Goal: Task Accomplishment & Management: Manage account settings

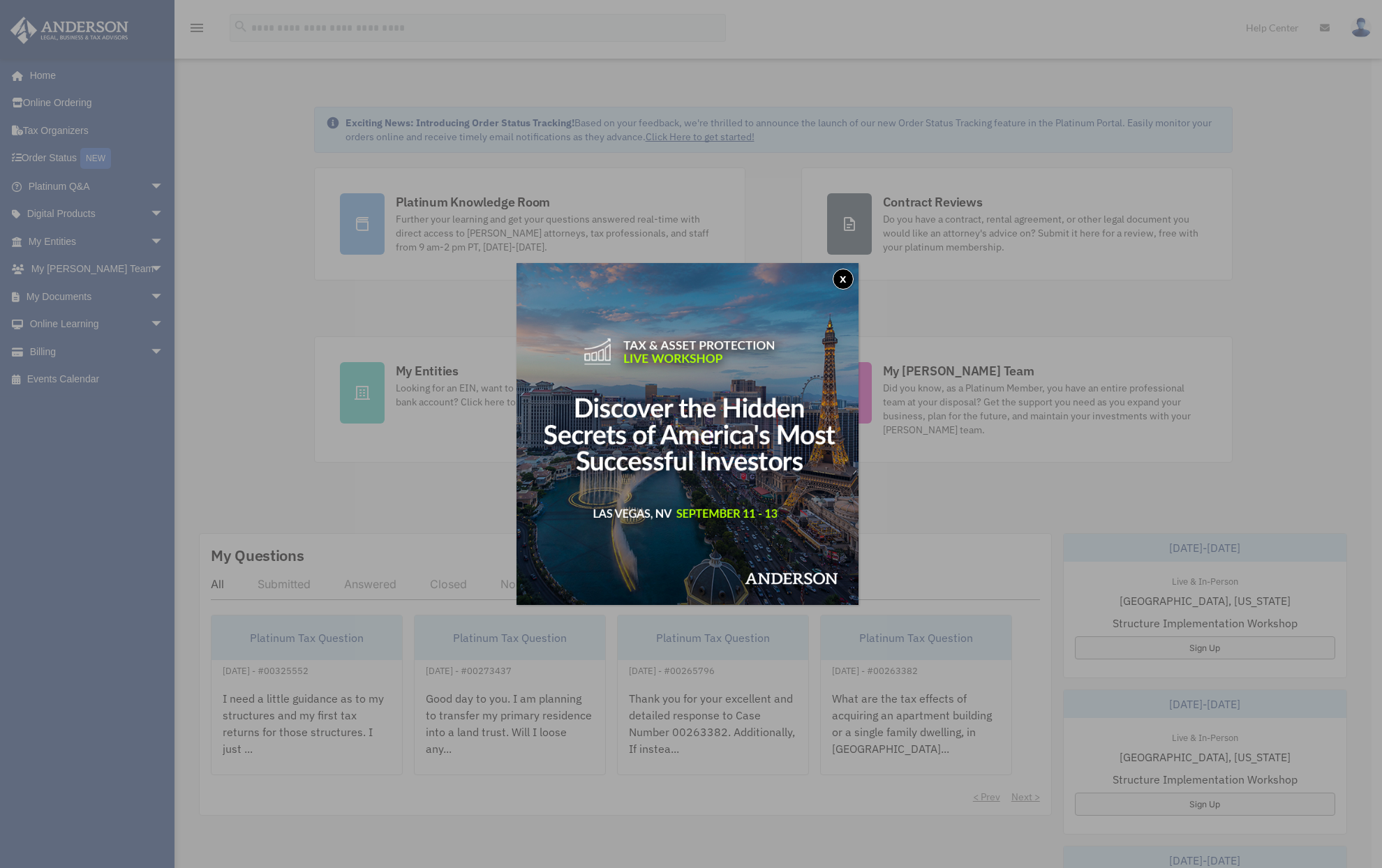
click at [845, 279] on button "x" at bounding box center [843, 279] width 21 height 21
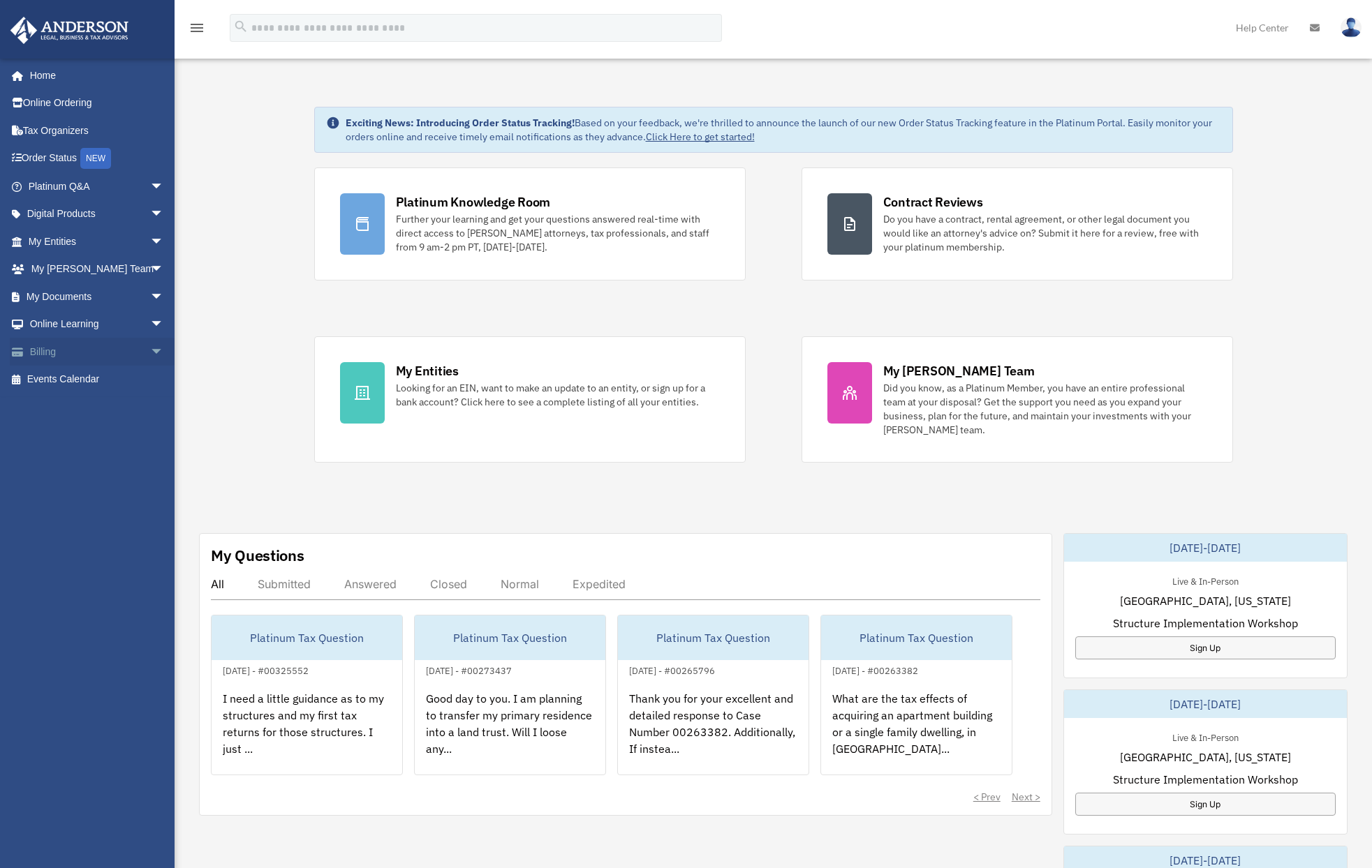
click at [45, 352] on link "Billing arrow_drop_down" at bounding box center [97, 351] width 175 height 28
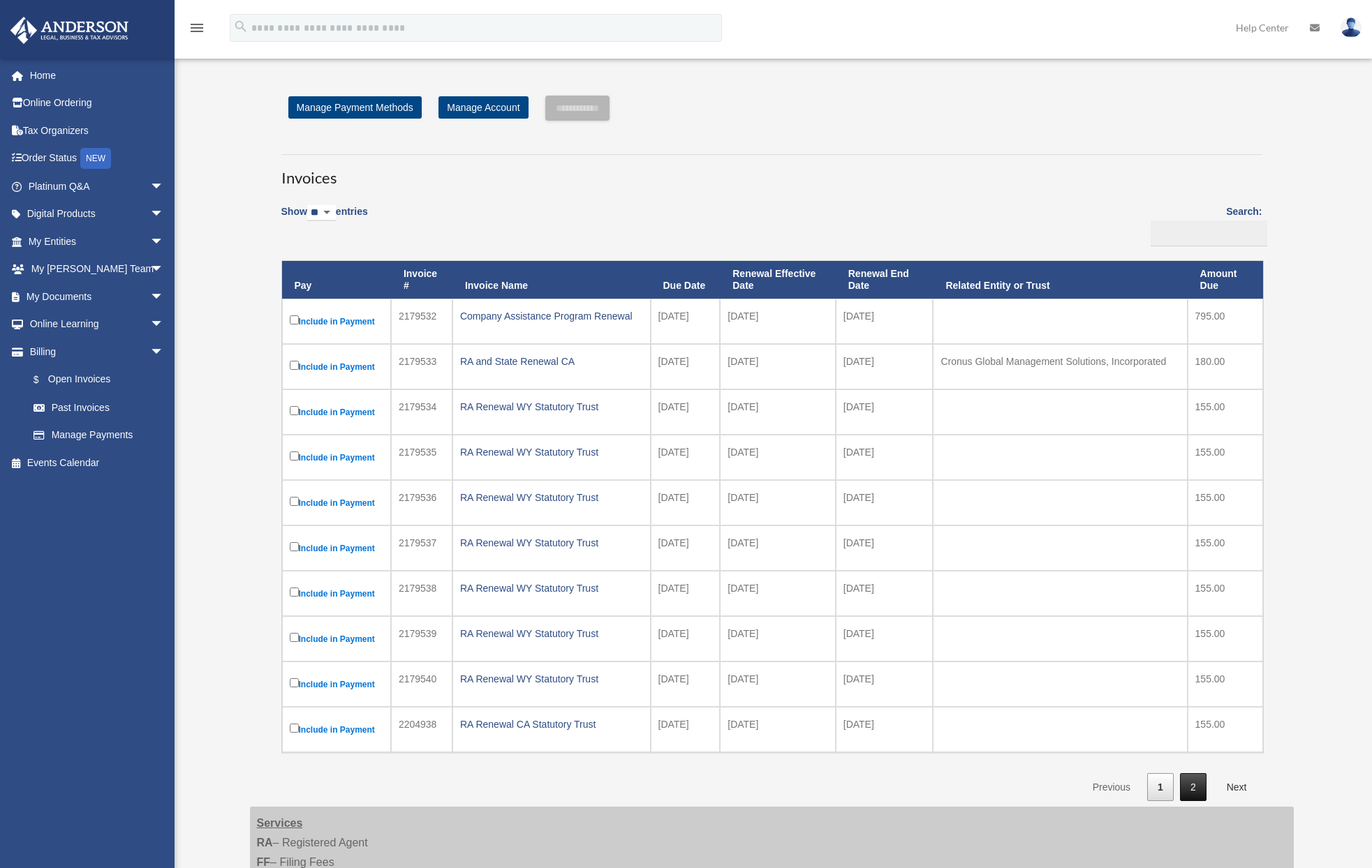
click at [1192, 788] on link "2" at bounding box center [1193, 787] width 27 height 28
click at [1166, 790] on link "1" at bounding box center [1160, 787] width 27 height 28
click at [1351, 26] on img at bounding box center [1351, 27] width 21 height 20
click at [1117, 123] on link "Logout" at bounding box center [1141, 122] width 140 height 28
